Goal: Find specific page/section

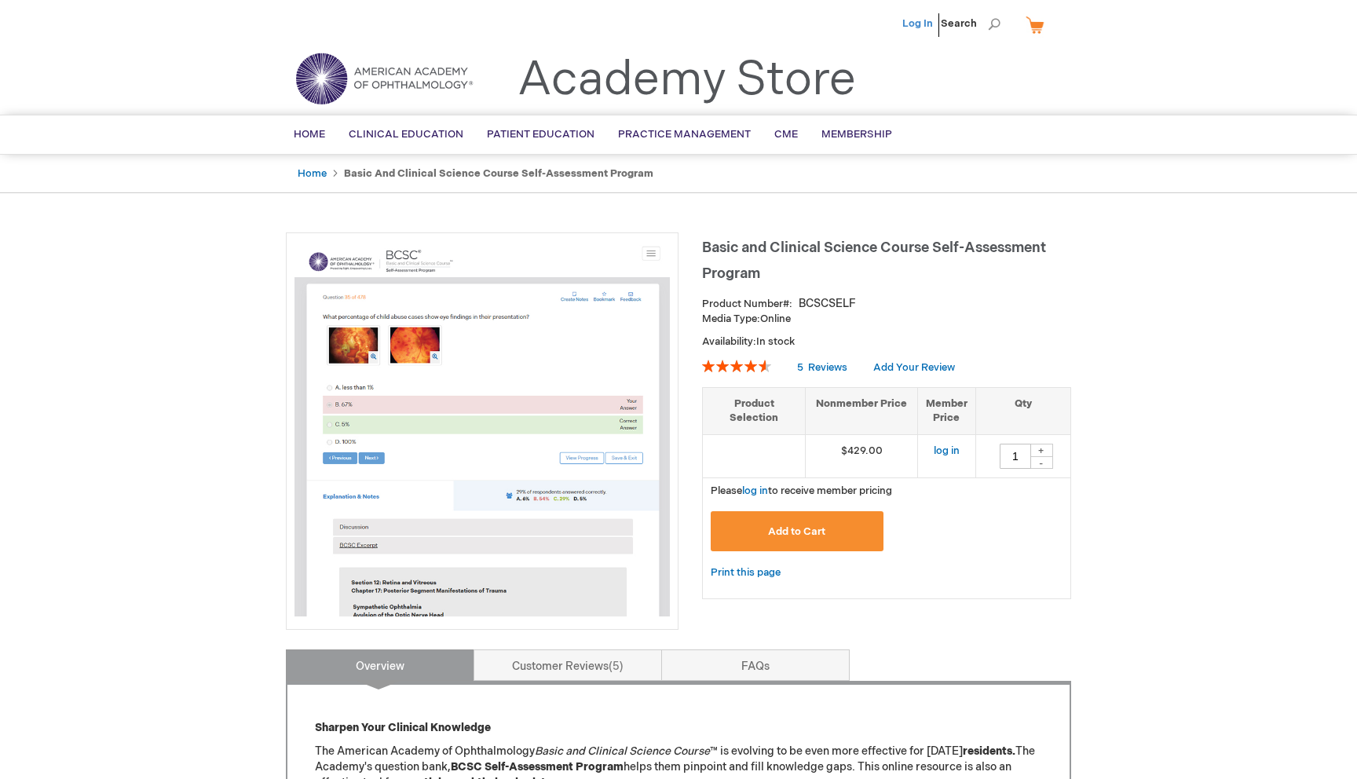
click at [925, 23] on link "Log In" at bounding box center [917, 23] width 31 height 13
click at [851, 21] on span "Nadim Azar" at bounding box center [839, 23] width 87 height 13
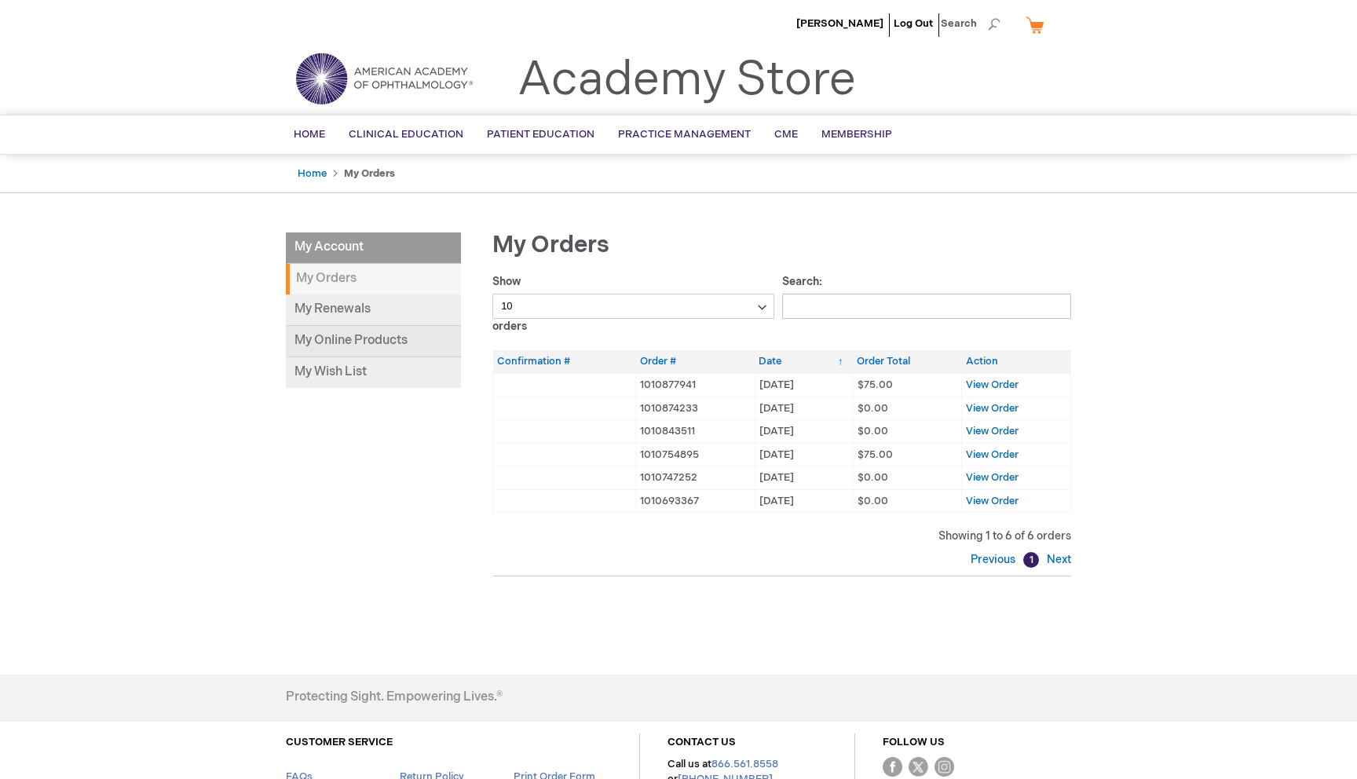
click at [373, 336] on link "My Online Products" at bounding box center [373, 341] width 175 height 31
